Goal: Transaction & Acquisition: Obtain resource

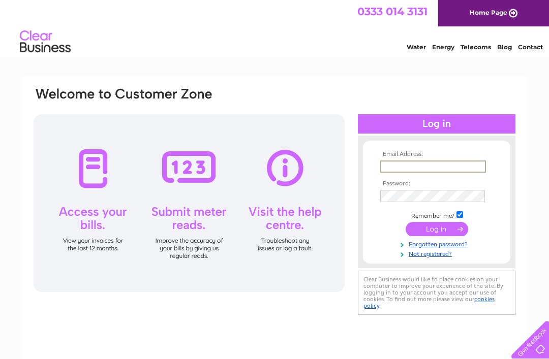
type input "[EMAIL_ADDRESS][DOMAIN_NAME]"
click at [437, 230] on input "submit" at bounding box center [437, 229] width 63 height 14
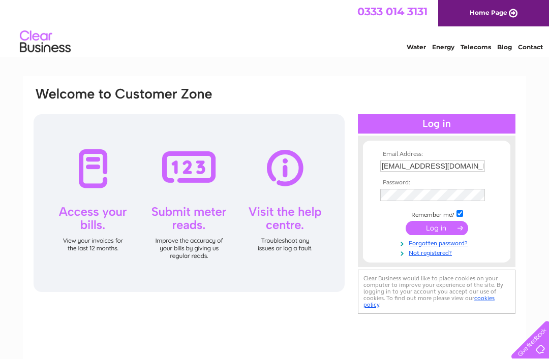
click at [447, 231] on input "submit" at bounding box center [437, 228] width 63 height 14
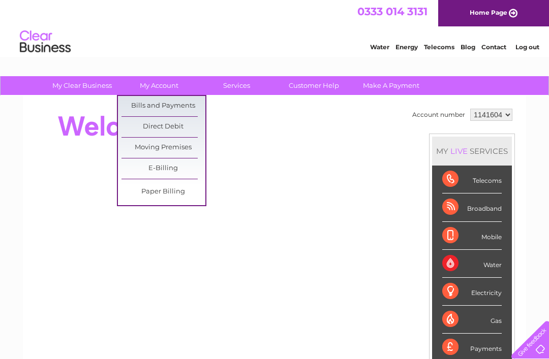
click at [195, 108] on link "Bills and Payments" at bounding box center [163, 106] width 84 height 20
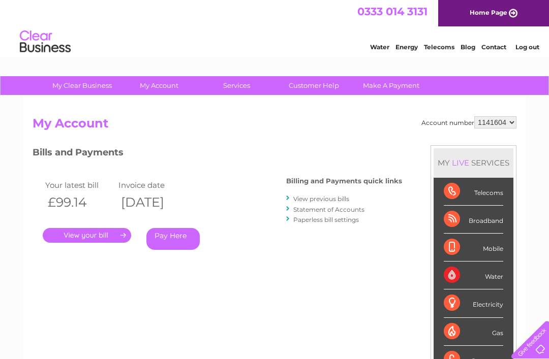
click at [104, 230] on link "." at bounding box center [87, 235] width 88 height 15
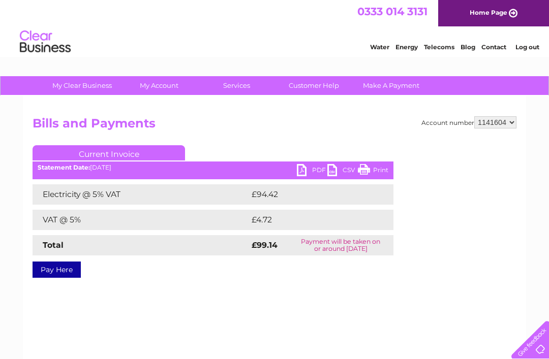
click at [309, 169] on link "PDF" at bounding box center [312, 171] width 30 height 15
click at [526, 50] on link "Log out" at bounding box center [527, 47] width 24 height 8
